Goal: Task Accomplishment & Management: Use online tool/utility

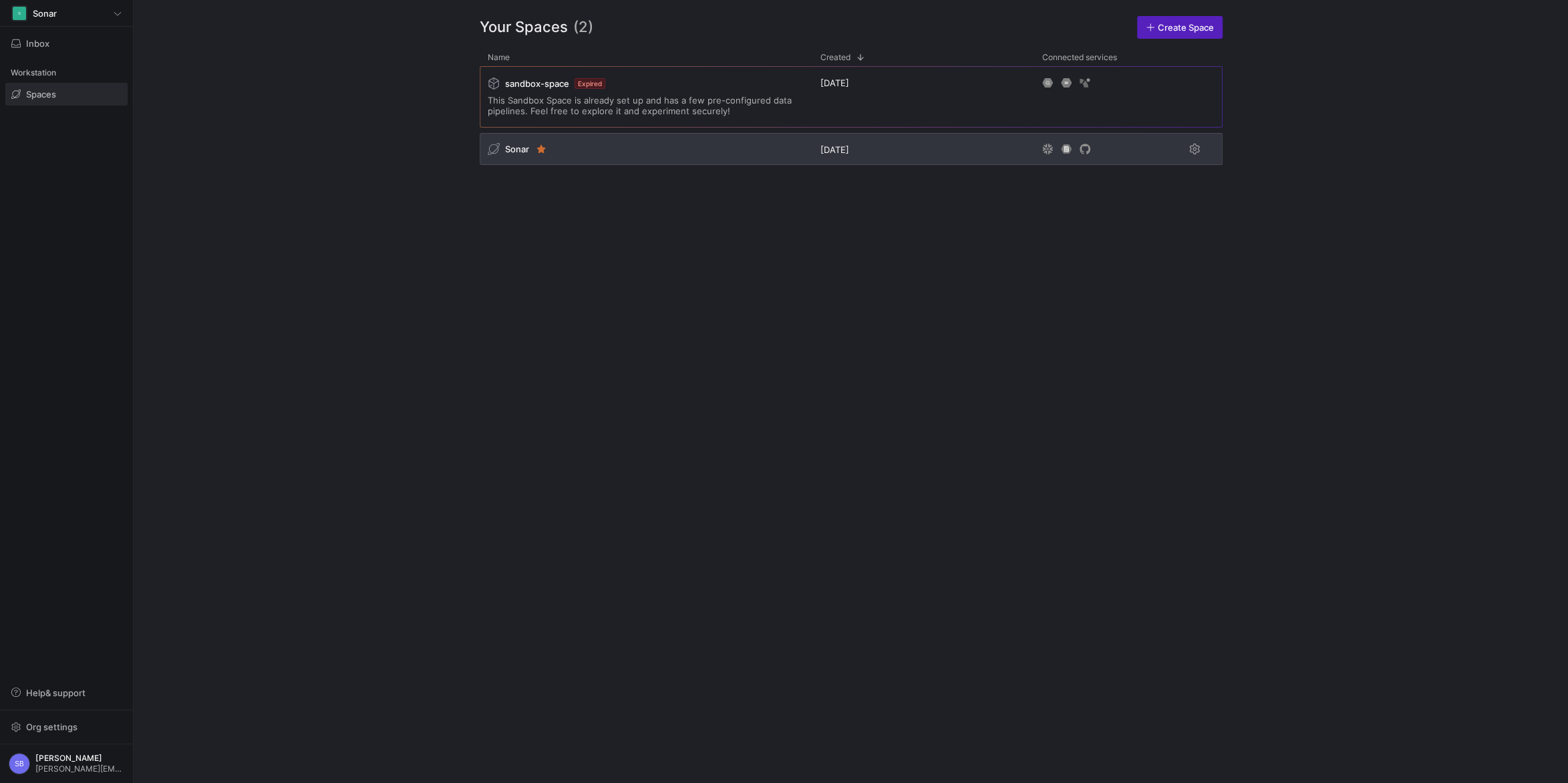
click at [517, 151] on span "Sonar" at bounding box center [517, 149] width 24 height 11
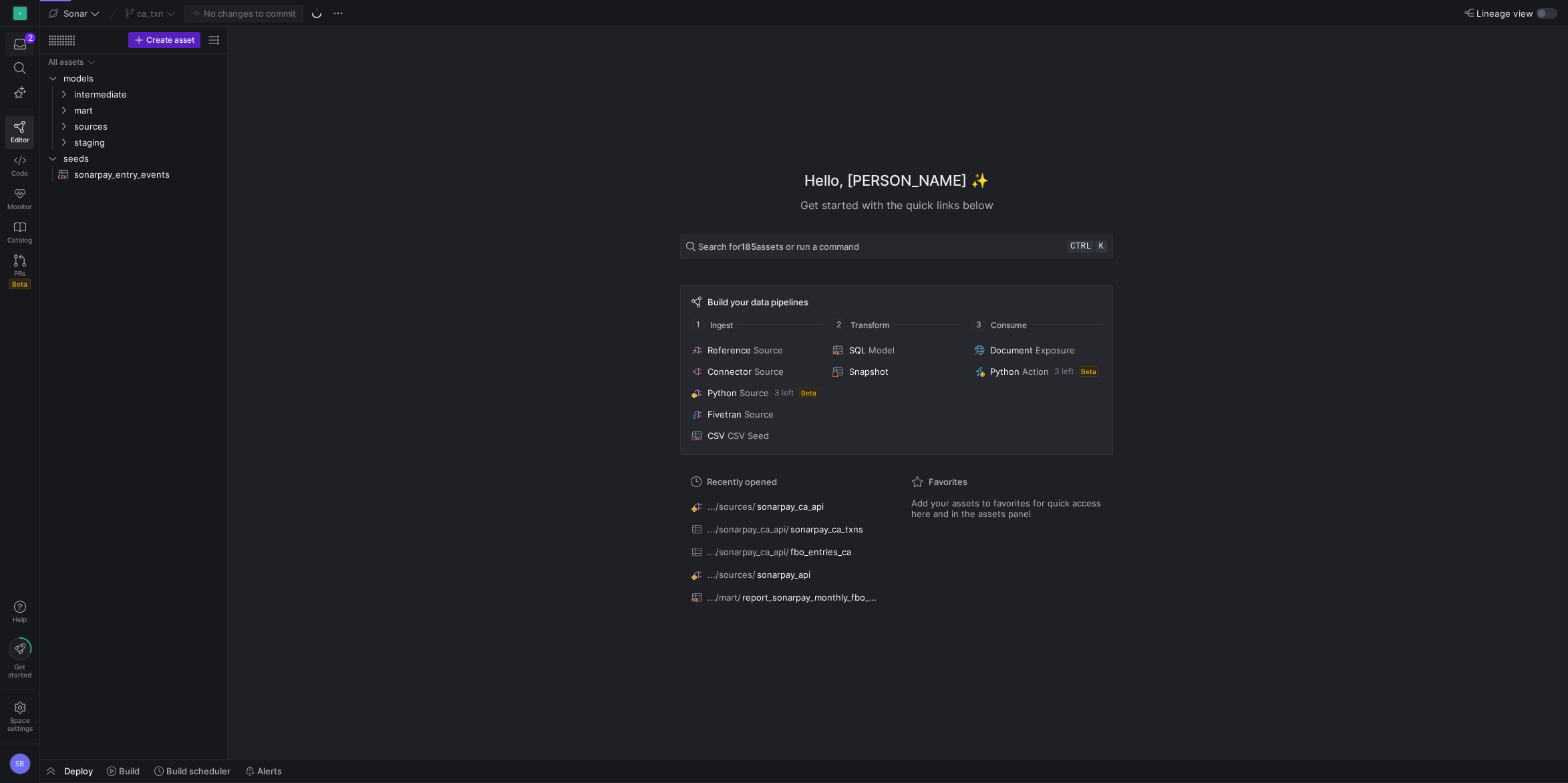
click at [15, 42] on icon "button" at bounding box center [20, 44] width 12 height 12
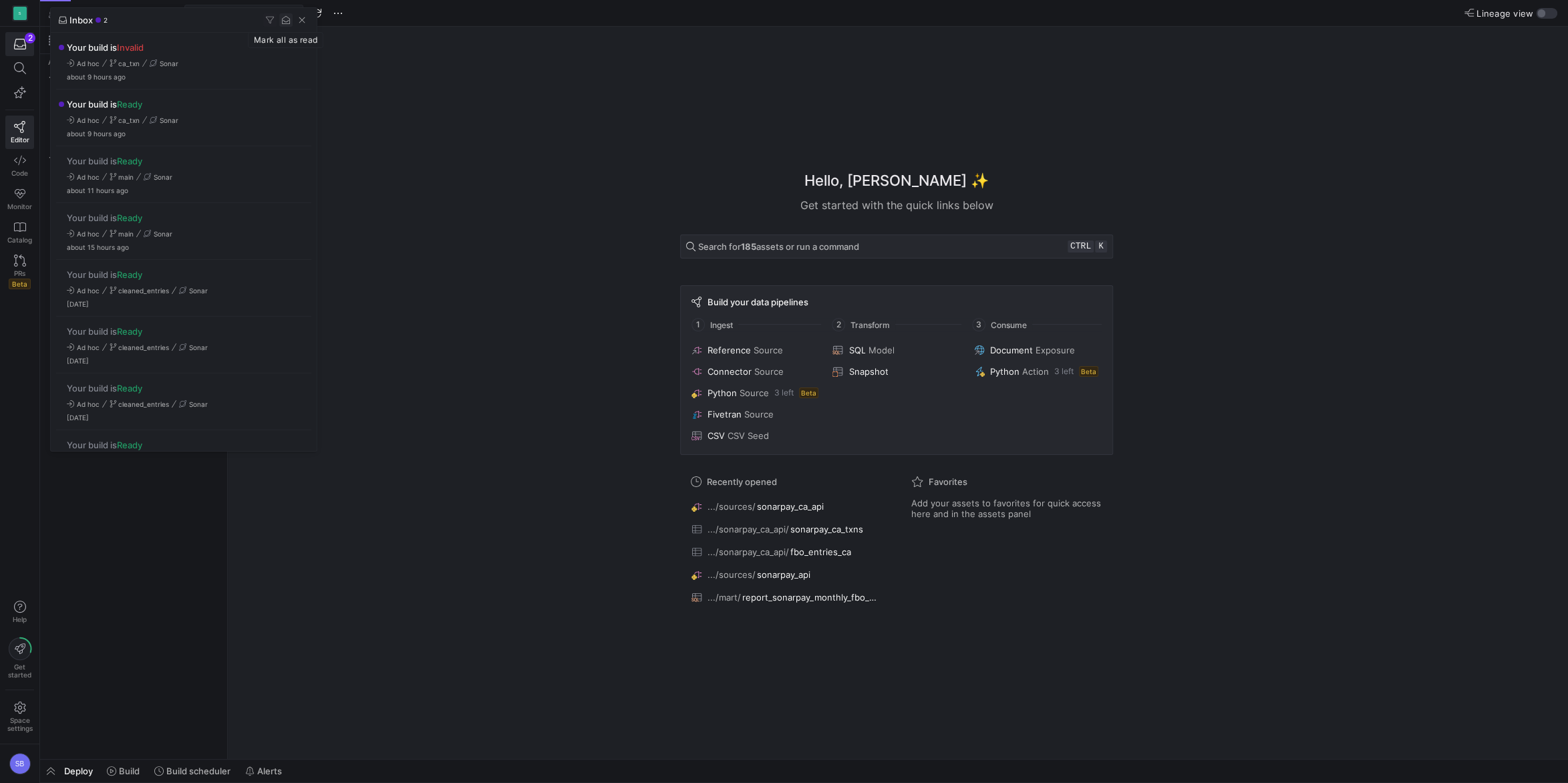
click at [284, 20] on span "button" at bounding box center [286, 20] width 13 height 13
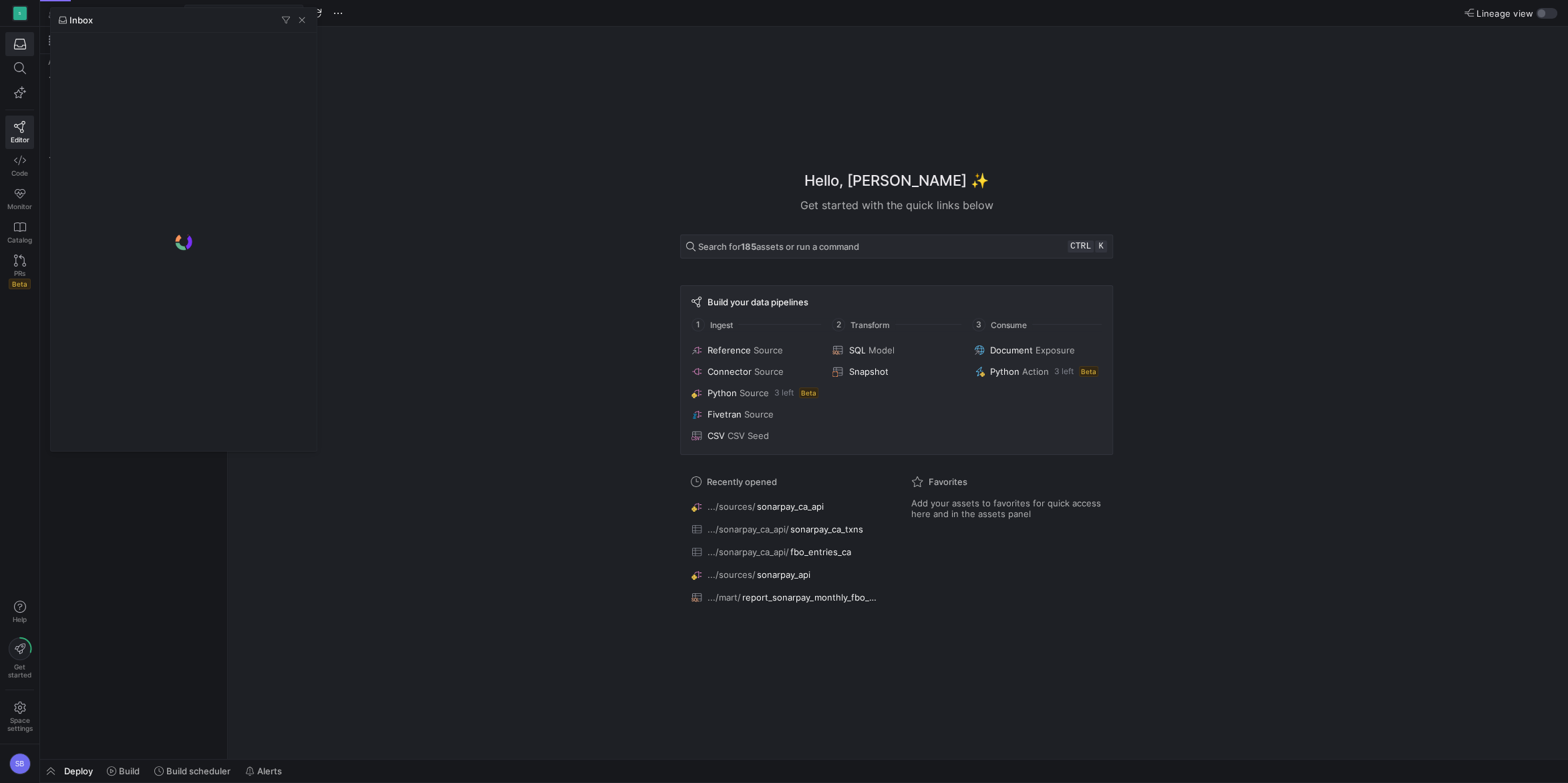
click at [499, 120] on div at bounding box center [784, 392] width 1568 height 783
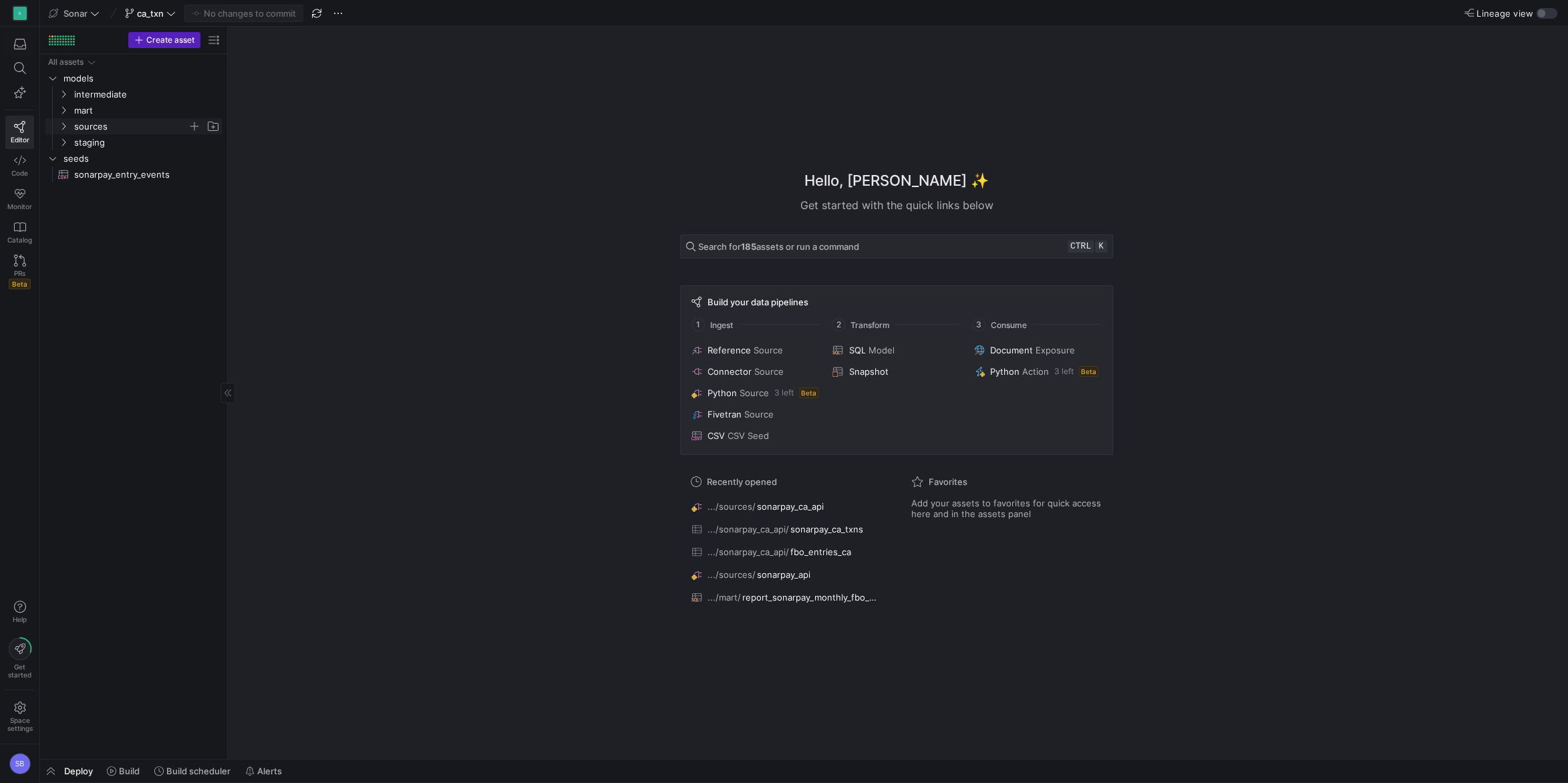
click at [62, 130] on y42-icon "Press SPACE to select this row." at bounding box center [63, 126] width 11 height 11
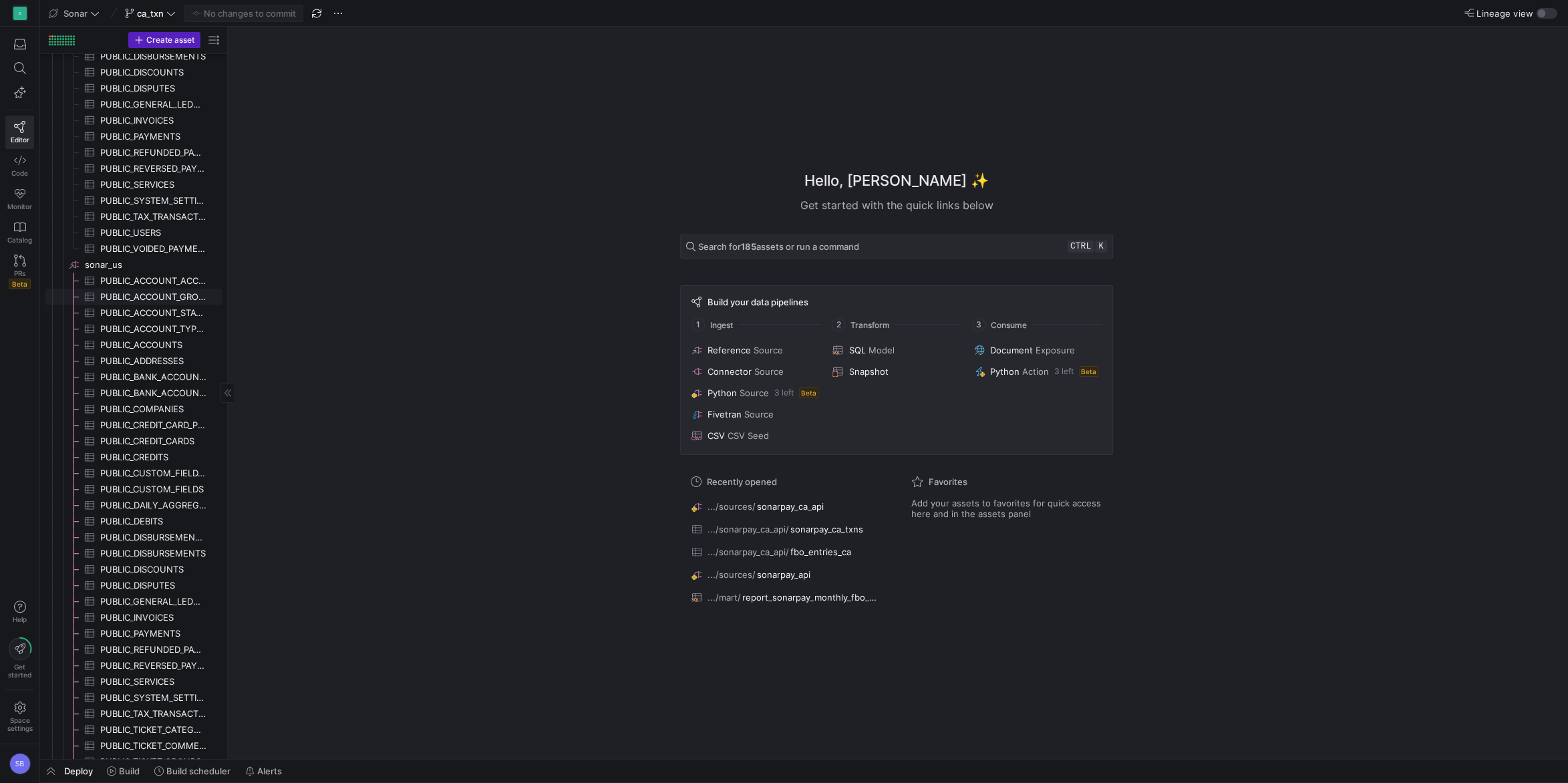
scroll to position [594, 0]
click at [111, 663] on span "sonarpay_ca_api​​​​​​​​" at bounding box center [152, 666] width 135 height 15
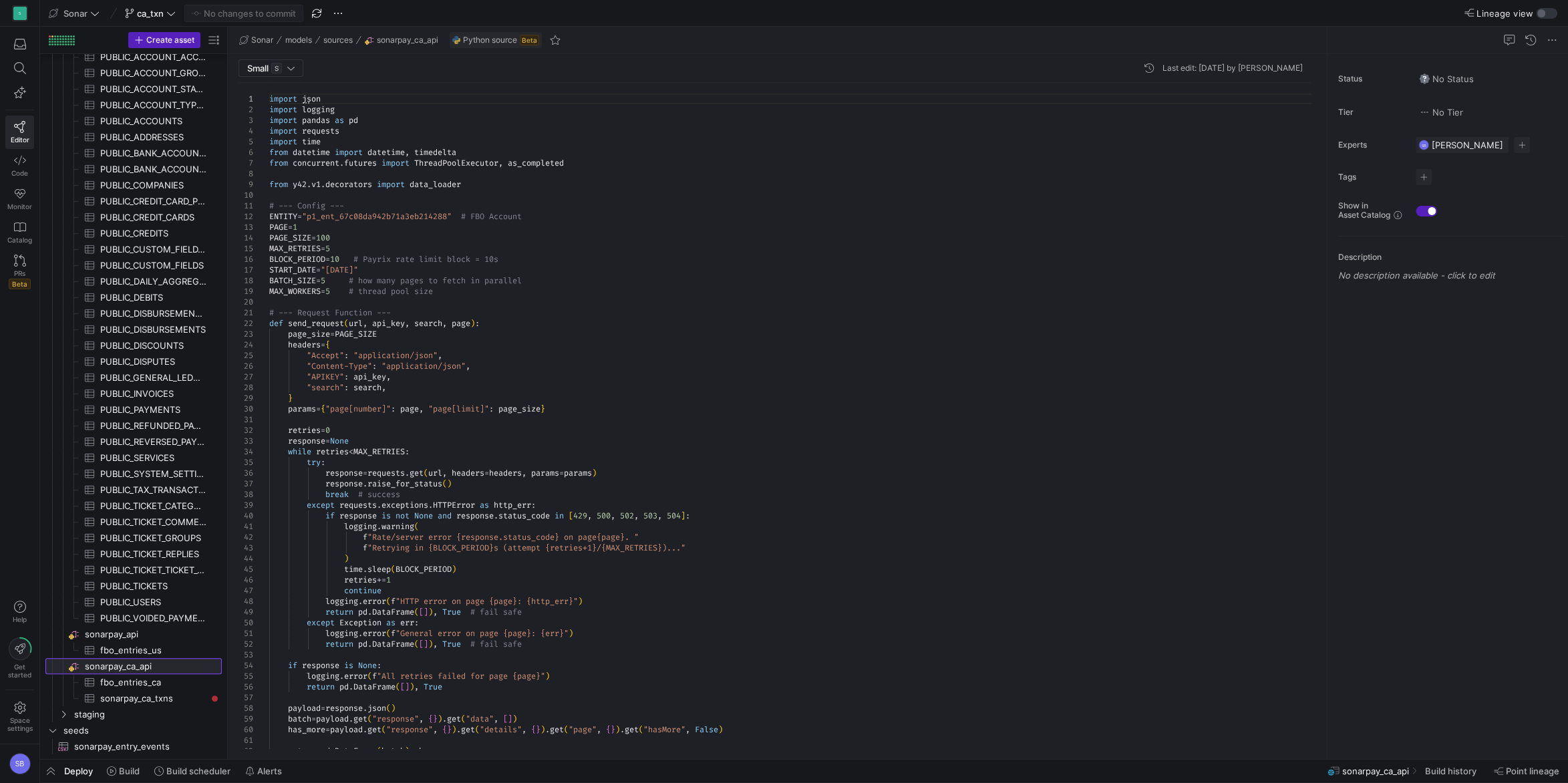
click at [1319, 106] on div at bounding box center [1316, 188] width 10 height 212
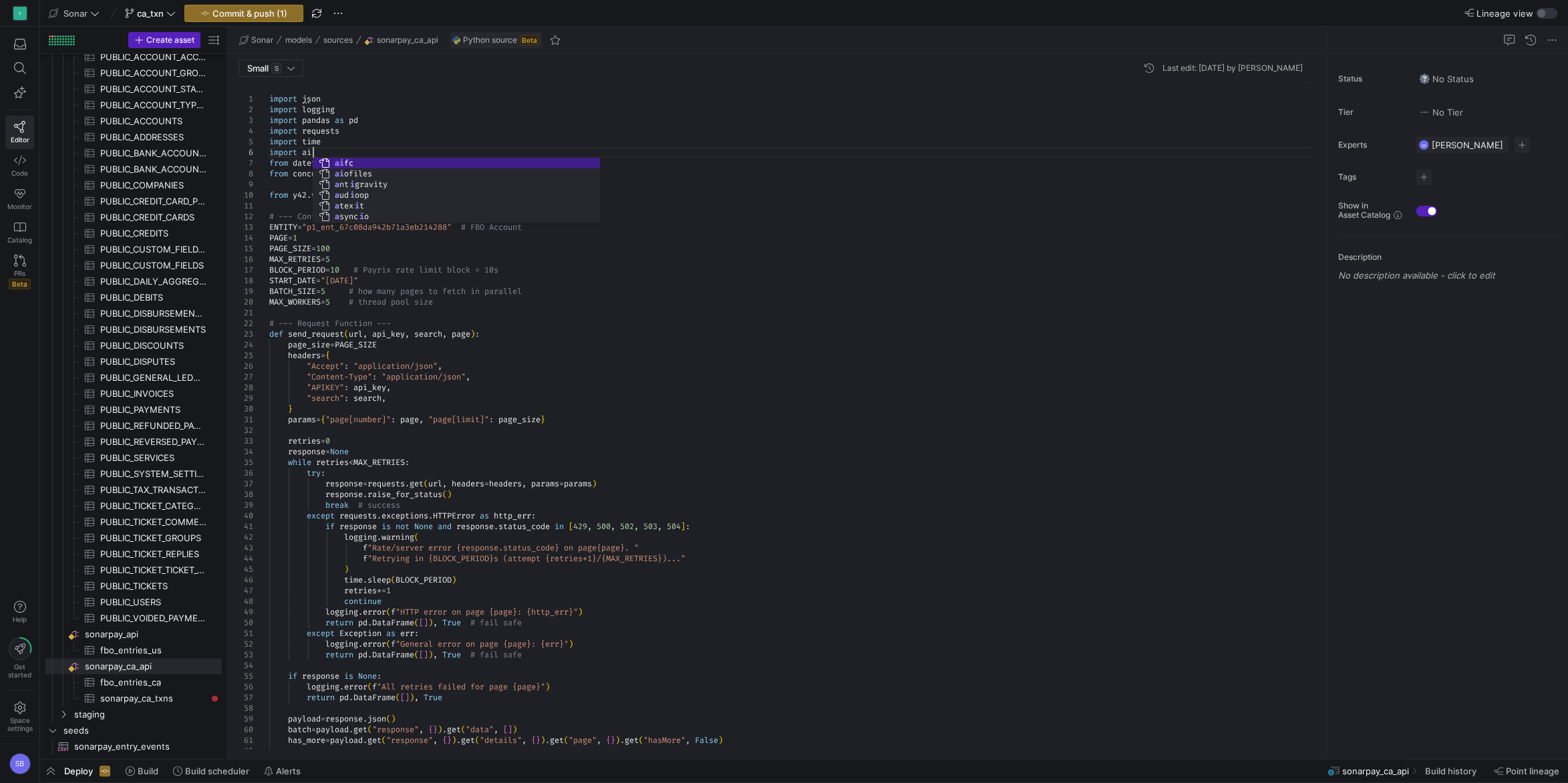
scroll to position [54, 48]
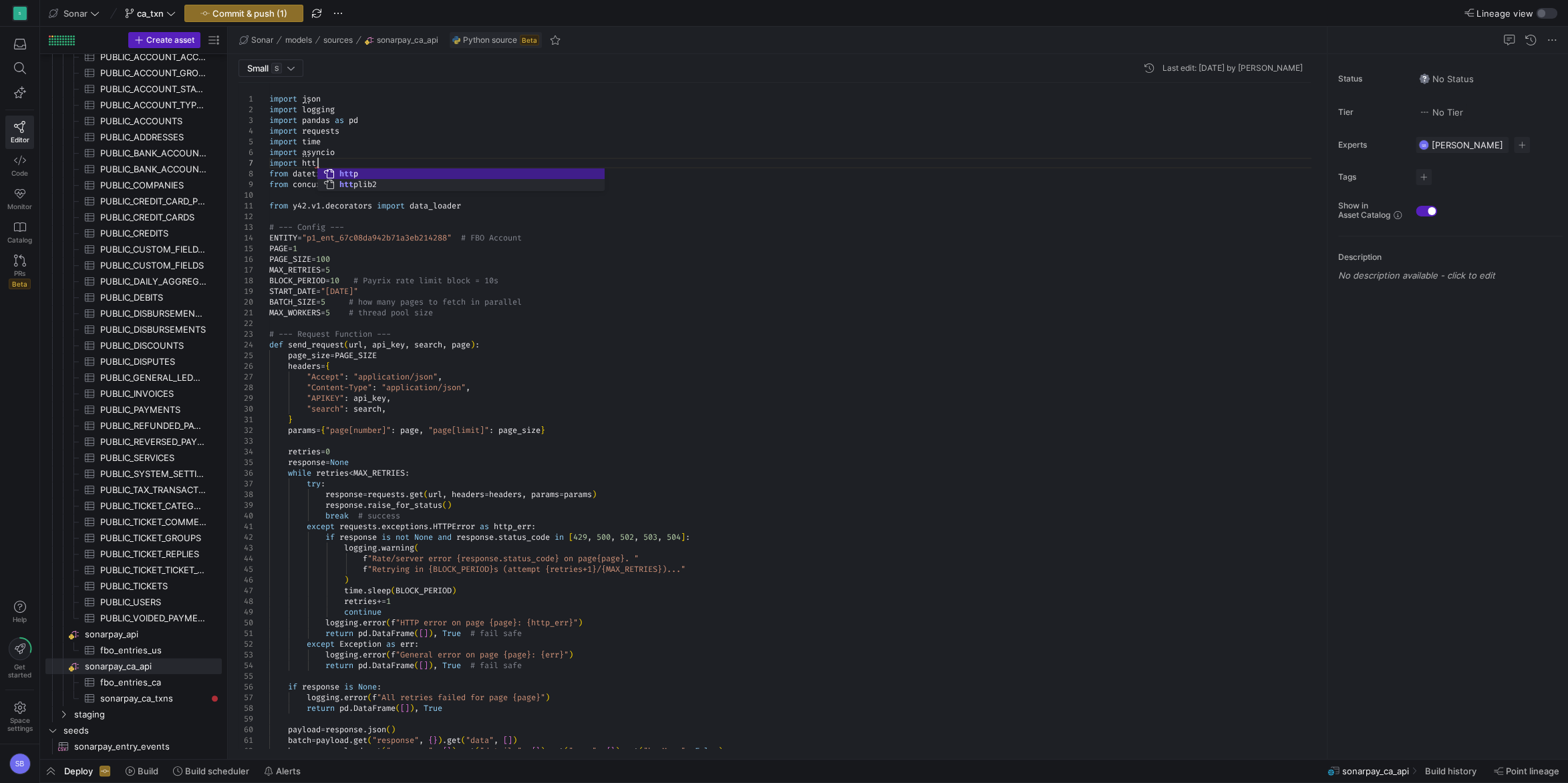
scroll to position [65, 53]
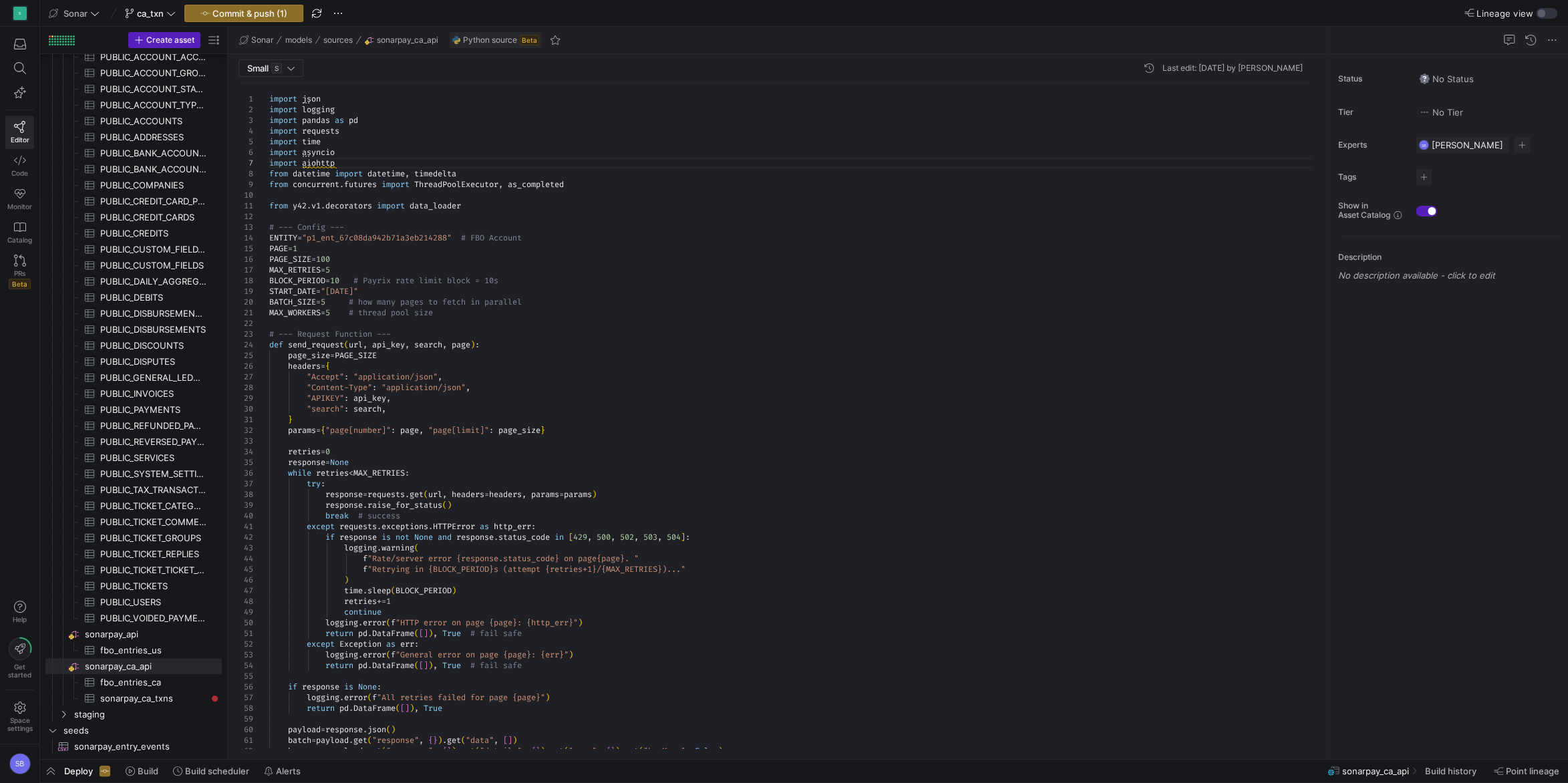
drag, startPoint x: 350, startPoint y: 161, endPoint x: 267, endPoint y: 161, distance: 83.0
drag, startPoint x: 342, startPoint y: 165, endPoint x: 265, endPoint y: 157, distance: 77.4
